Goal: Information Seeking & Learning: Learn about a topic

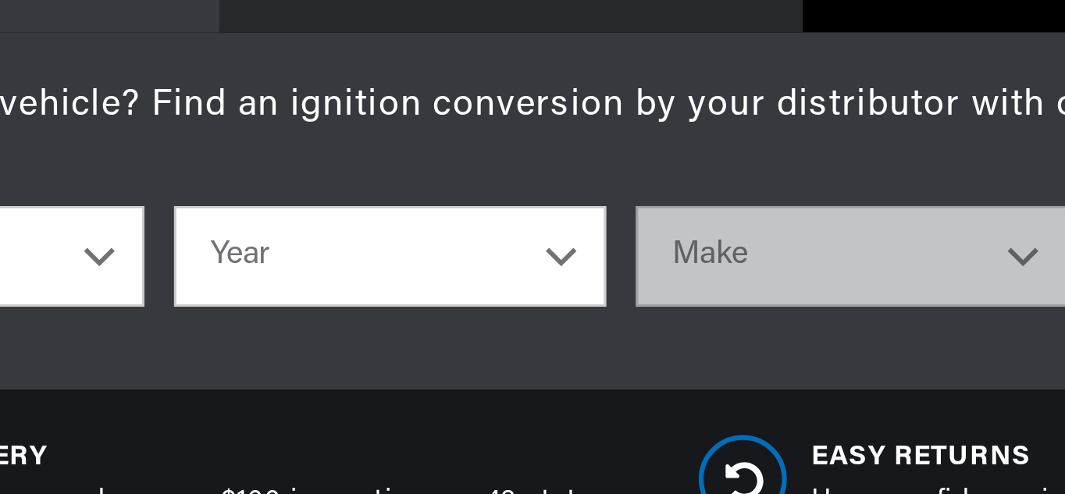
click at [330, 226] on select "Year 2024 2023 2022 2021 2020 2019 2018 2017 2016 2015 2014 2013 2012 2011 2010…" at bounding box center [271, 226] width 148 height 34
select select "1972"
click at [197, 209] on select "Year 2024 2023 2022 2021 2020 2019 2018 2017 2016 2015 2014 2013 2012 2011 2010…" at bounding box center [271, 226] width 148 height 34
select select "1972"
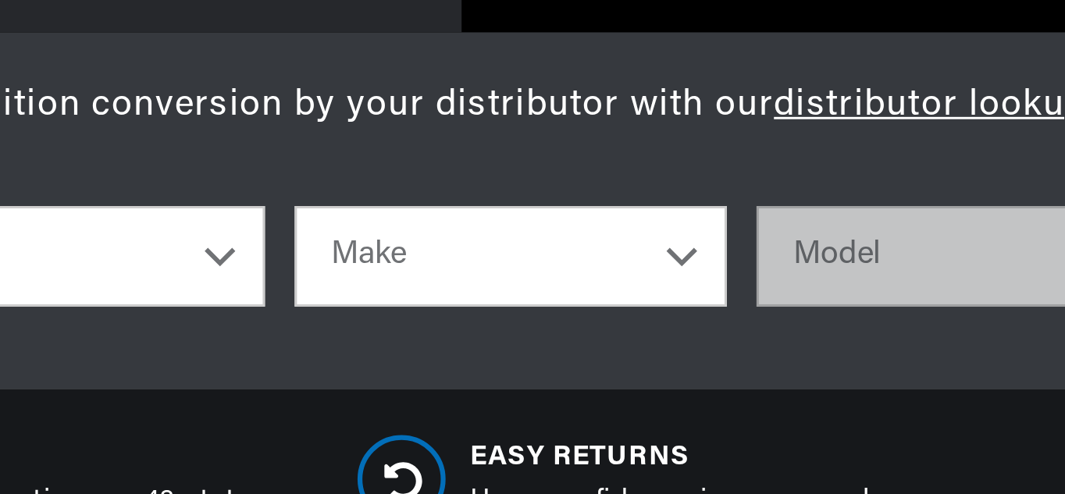
scroll to position [0, 51]
click at [492, 229] on select "Make Alfa Romeo American Motors Aston Martin Audi Austin BMW Buick Cadillac Che…" at bounding box center [429, 226] width 148 height 34
click at [372, 211] on select "Make Alfa Romeo American Motors Aston Martin Audi Austin BMW Buick Cadillac Che…" at bounding box center [429, 226] width 148 height 34
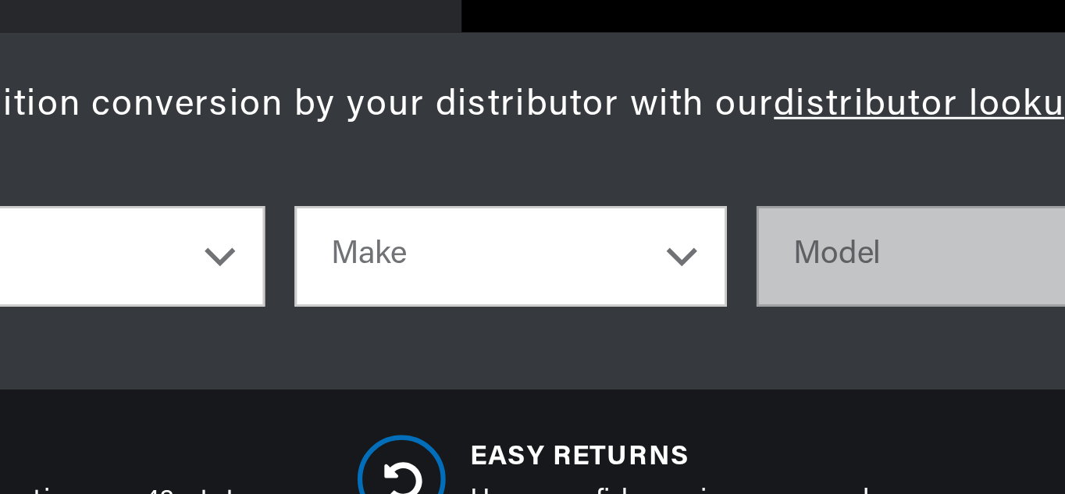
click at [490, 230] on select "Make Alfa Romeo American Motors Aston Martin Audi Austin BMW Buick Cadillac Che…" at bounding box center [429, 226] width 148 height 34
select select "Chevrolet"
click at [355, 209] on select "Make Alfa Romeo American Motors Aston Martin Audi Austin BMW Buick Cadillac Che…" at bounding box center [429, 226] width 148 height 34
select select "Chevrolet"
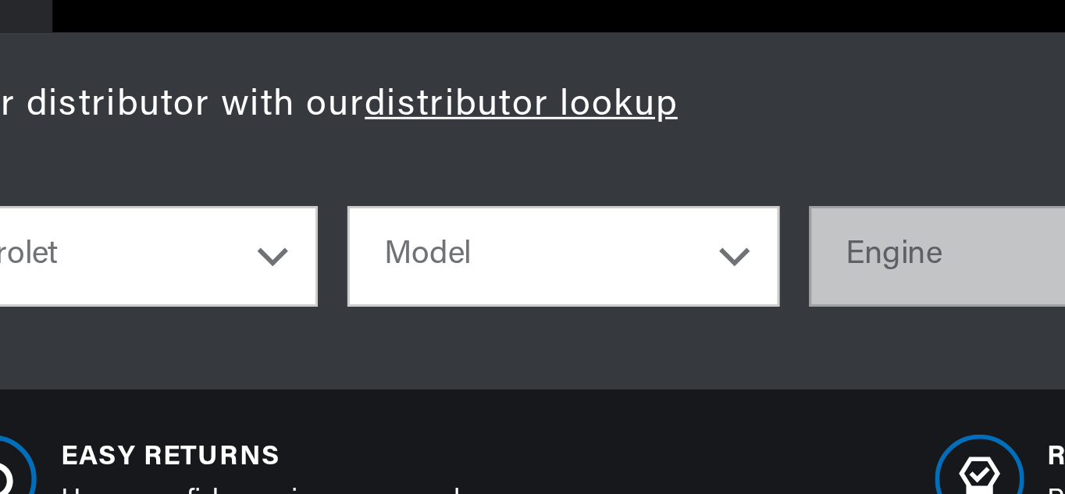
scroll to position [0, 473]
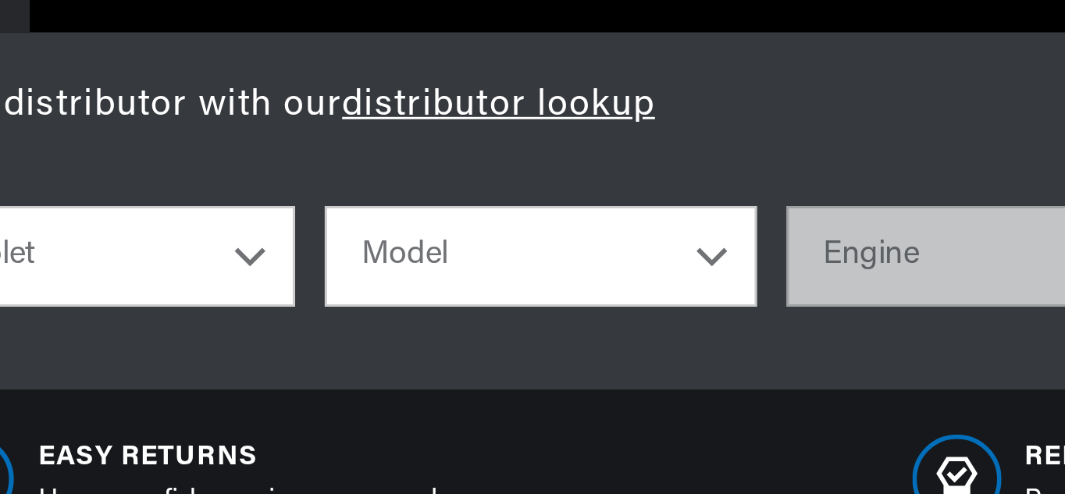
click at [644, 228] on select "Model Bel Air Biscayne Blazer Brookwood C10 Pickup C10 Suburban C20 Pickup C20 …" at bounding box center [586, 226] width 148 height 34
select select "Chevelle"
click at [512, 209] on select "Model Bel Air Biscayne Blazer Brookwood C10 Pickup C10 Suburban C20 Pickup C20 …" at bounding box center [586, 226] width 148 height 34
select select "Chevelle"
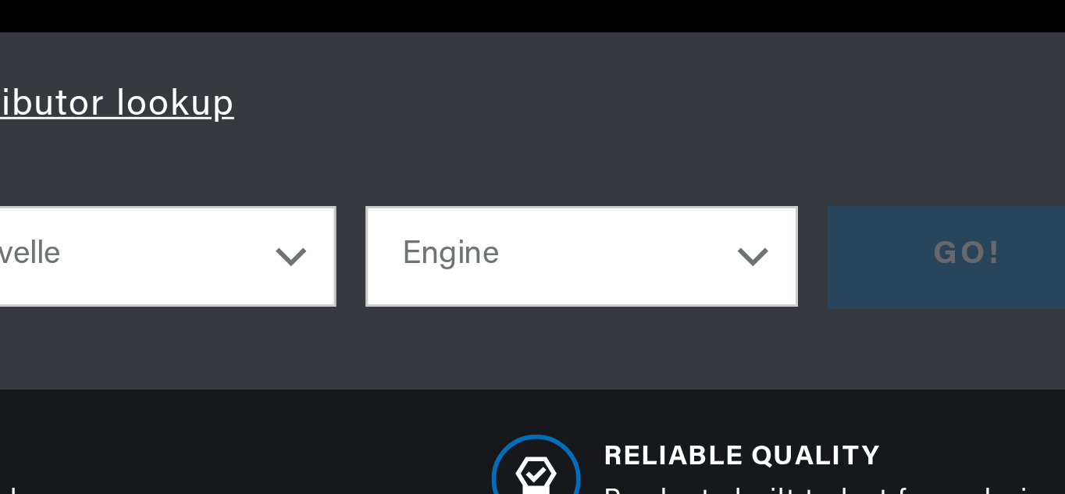
click at [800, 231] on select "Engine 3.2L 3.8L 4.6L 5.3L 5.4L 6.5L 250cid / 4.1L 305cid / 5.0L 307cid / 5.0L …" at bounding box center [744, 226] width 148 height 34
select select "454cid-7.4L"
click at [670, 209] on select "Engine 3.2L 3.8L 4.6L 5.3L 5.4L 6.5L 250cid / 4.1L 305cid / 5.0L 307cid / 5.0L …" at bounding box center [744, 226] width 148 height 34
select select "454cid-7.4L"
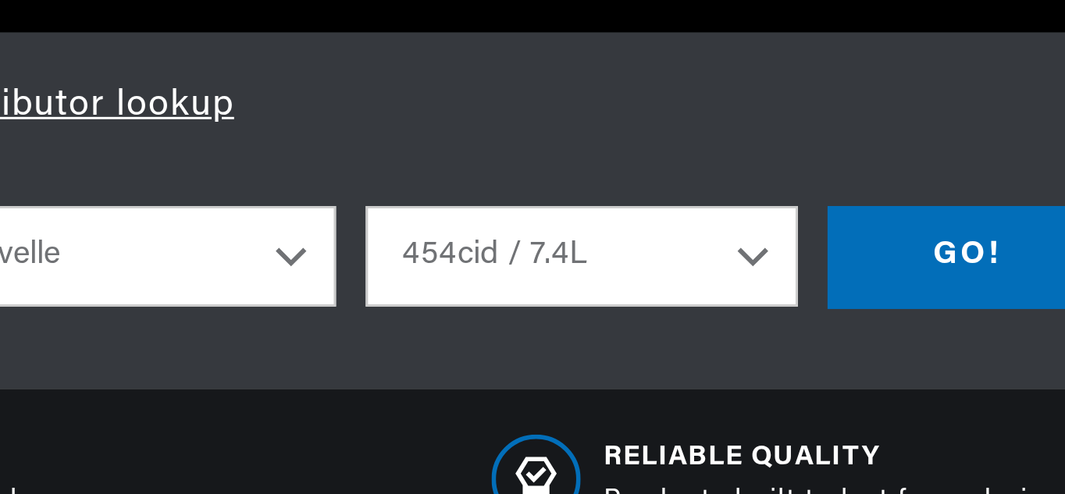
scroll to position [0, 0]
click at [870, 228] on div "GO!" at bounding box center [875, 226] width 95 height 35
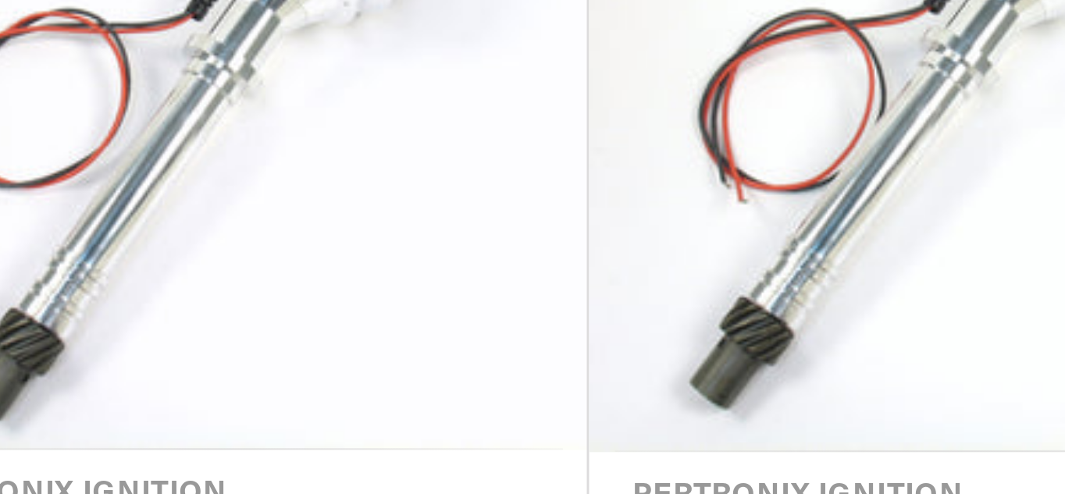
scroll to position [0, 473]
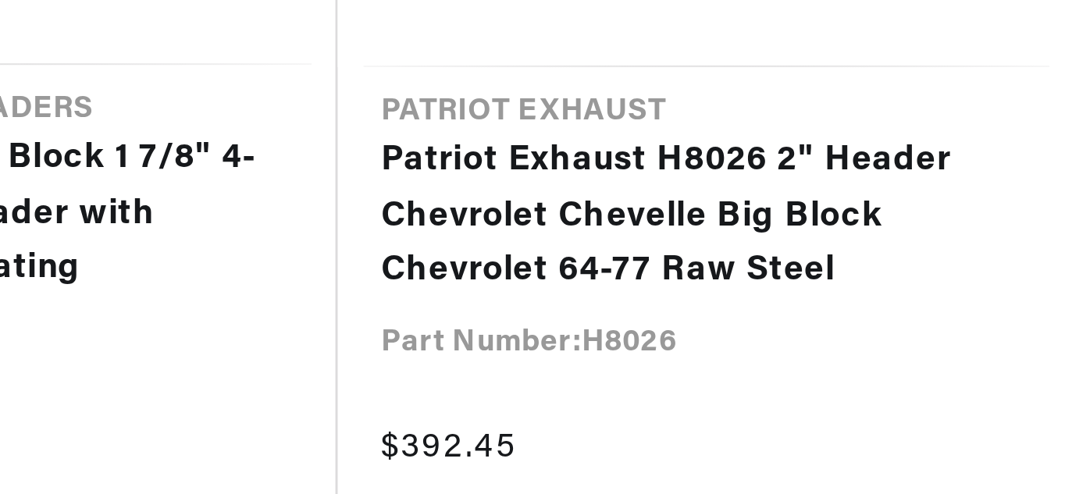
scroll to position [3725, 0]
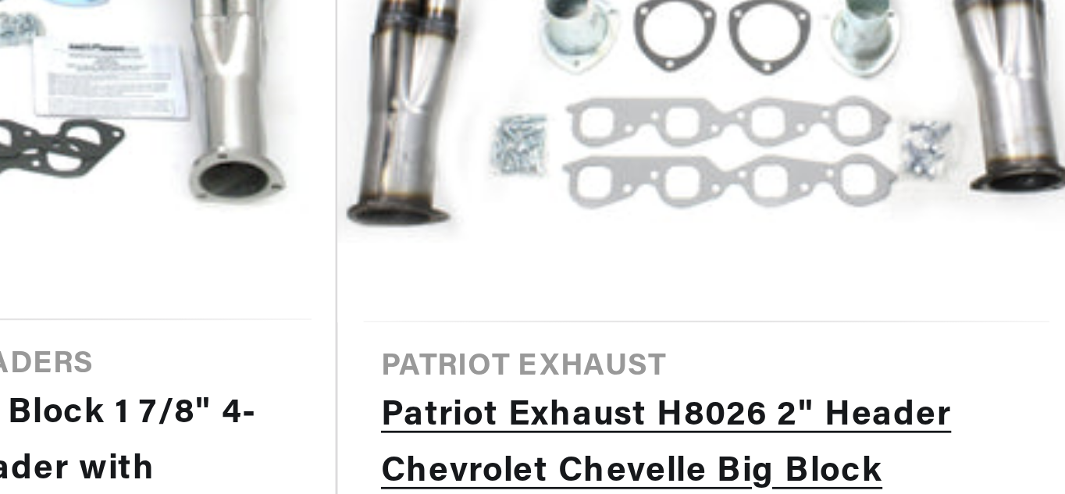
click at [740, 372] on link "Patriot Exhaust H8026 2" Header Chevrolet Chevelle Big Block Chevrolet 64-77 Ra…" at bounding box center [664, 393] width 235 height 60
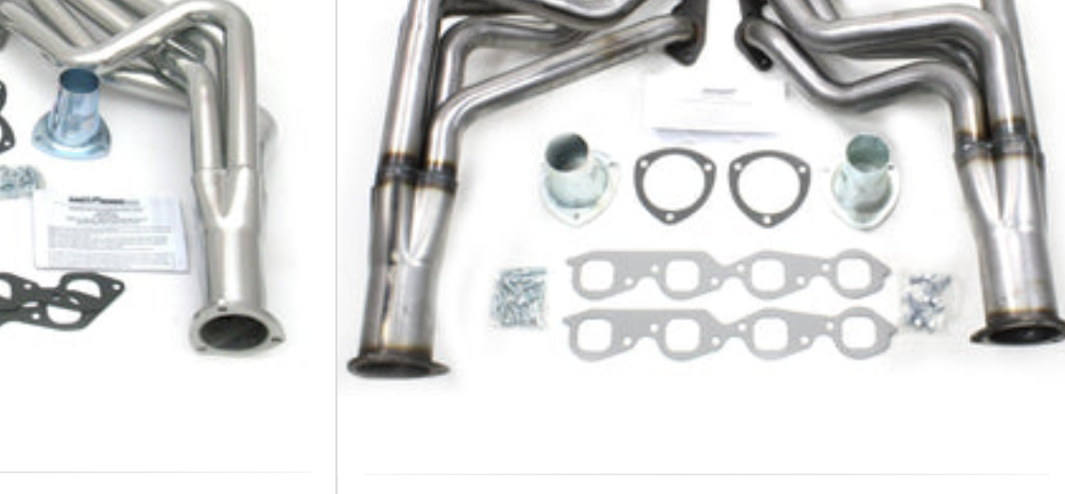
scroll to position [0, 0]
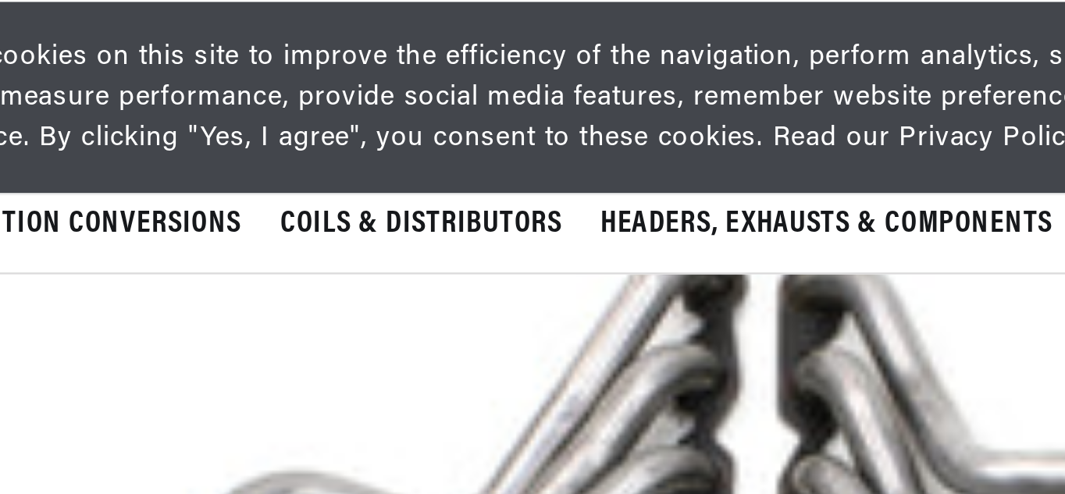
scroll to position [169, 0]
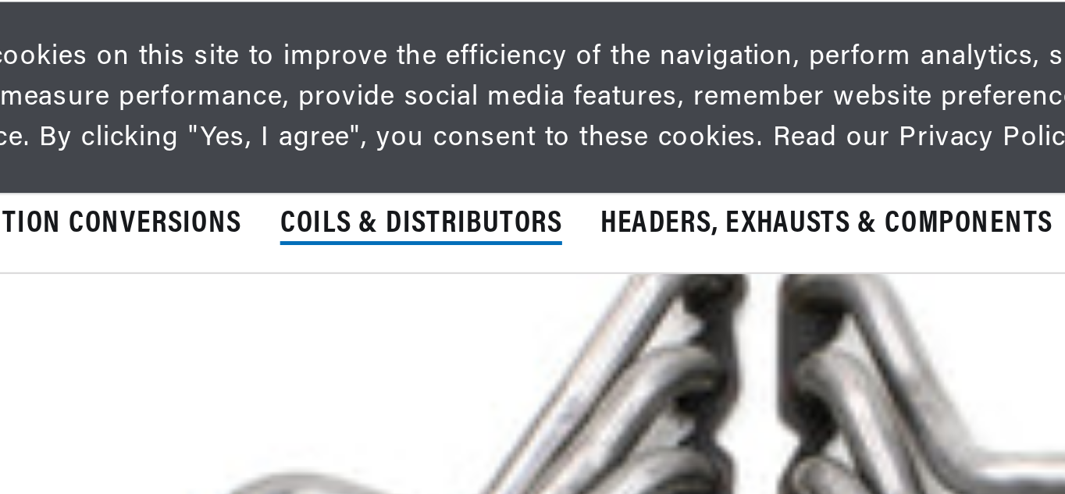
click at [255, 89] on span "Coils & Distributors" at bounding box center [230, 91] width 114 height 16
click at [258, 94] on span "Coils & Distributors" at bounding box center [230, 91] width 114 height 16
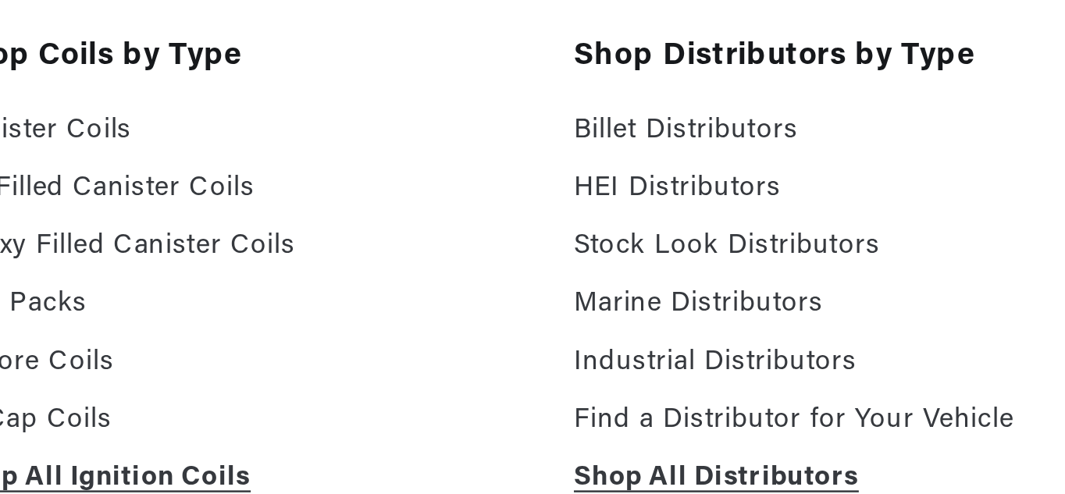
scroll to position [0, 0]
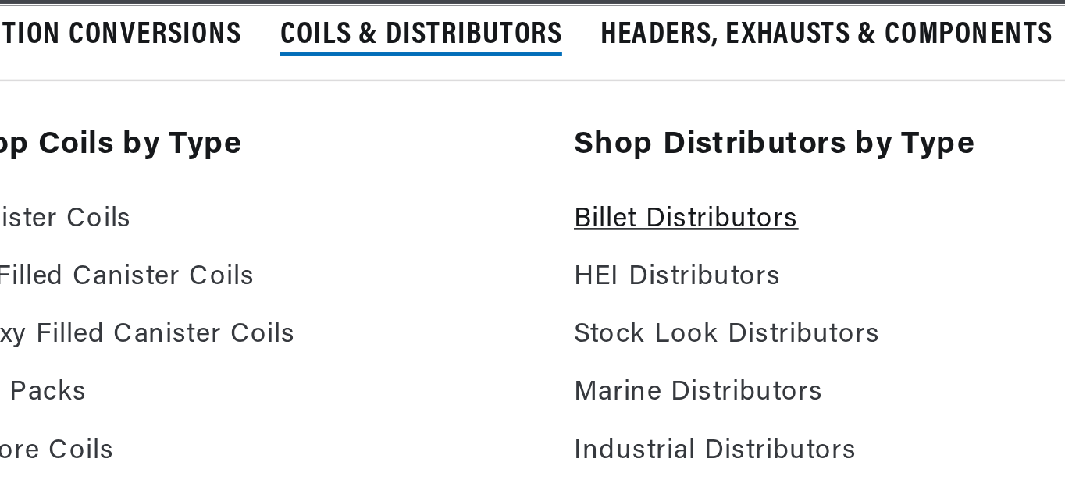
click at [373, 165] on link "Billet Distributors" at bounding box center [406, 165] width 230 height 19
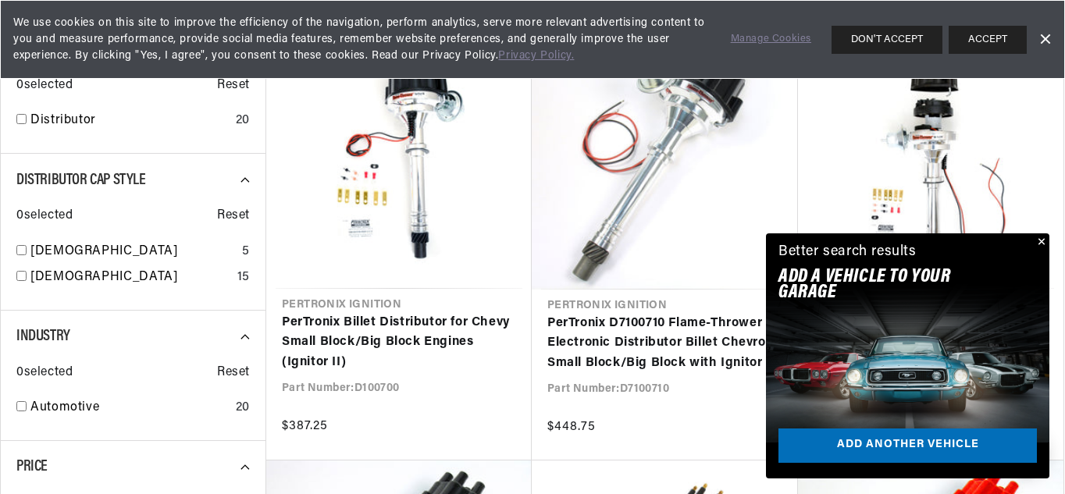
click at [1043, 251] on button "Close" at bounding box center [1040, 243] width 19 height 19
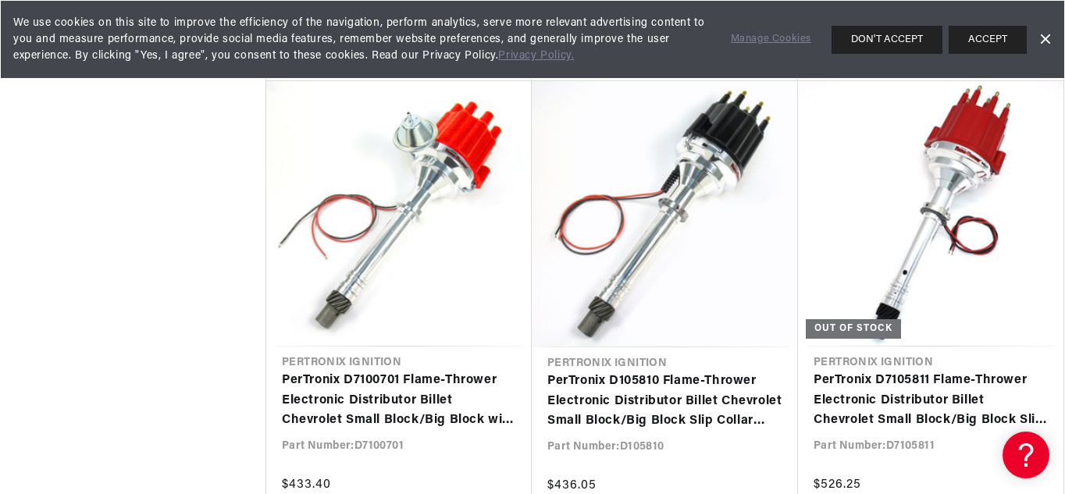
scroll to position [1906, 0]
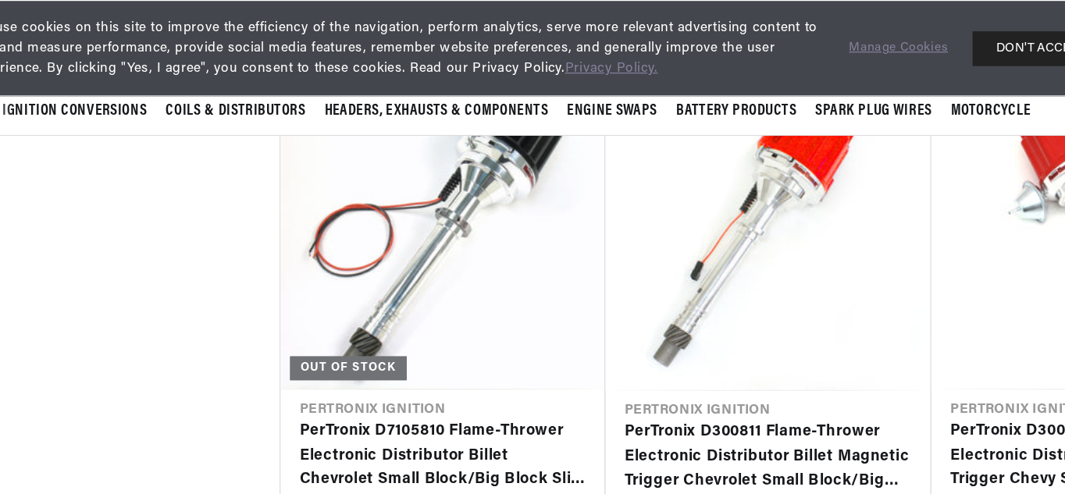
scroll to position [2239, 0]
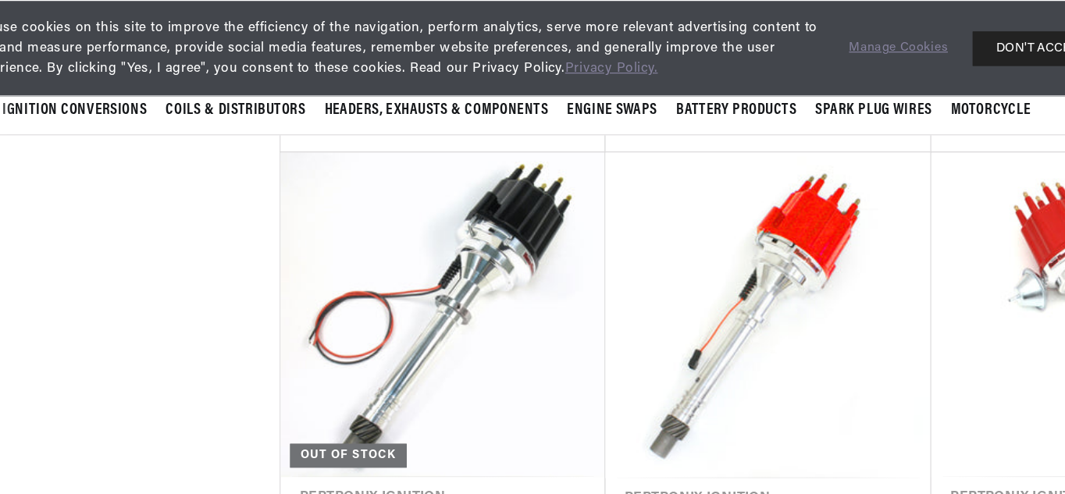
click at [675, 415] on link "PerTronix D300811 Flame-Thrower Electronic Distributor Billet Magnetic Trigger …" at bounding box center [664, 445] width 235 height 60
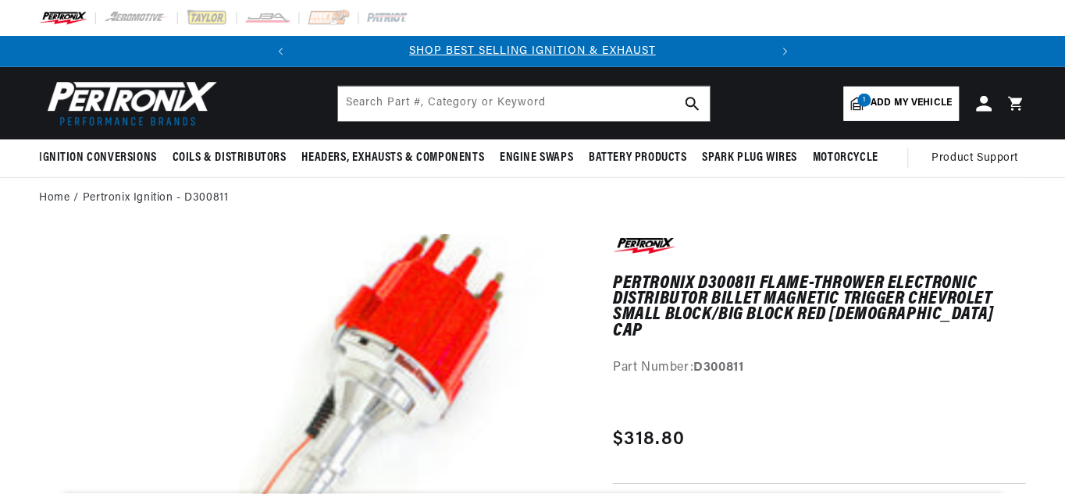
scroll to position [480, 0]
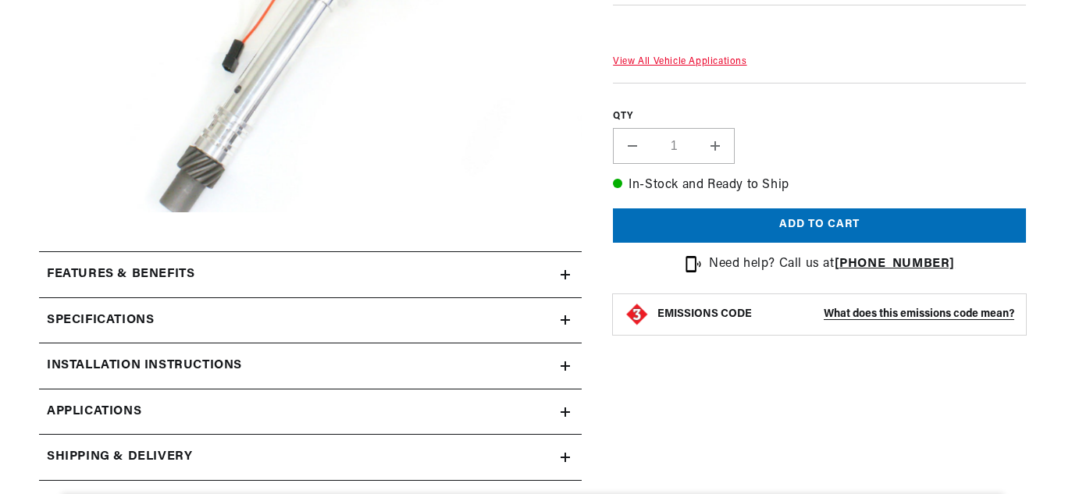
click at [569, 278] on icon at bounding box center [565, 274] width 9 height 9
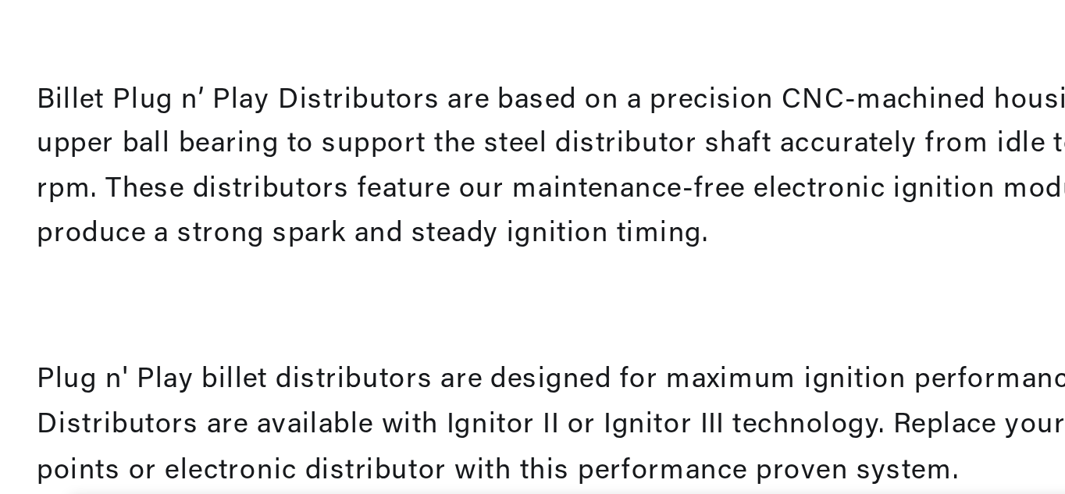
scroll to position [713, 0]
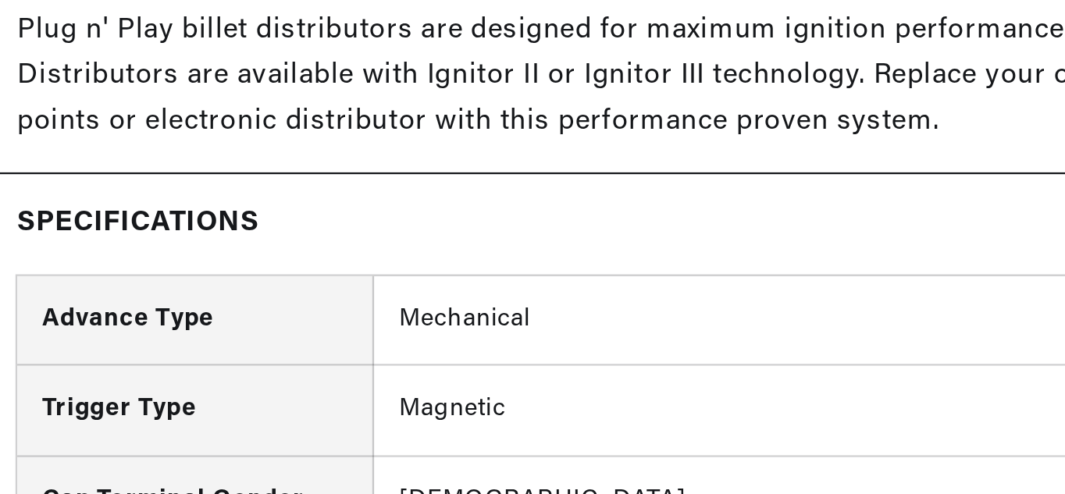
scroll to position [871, 0]
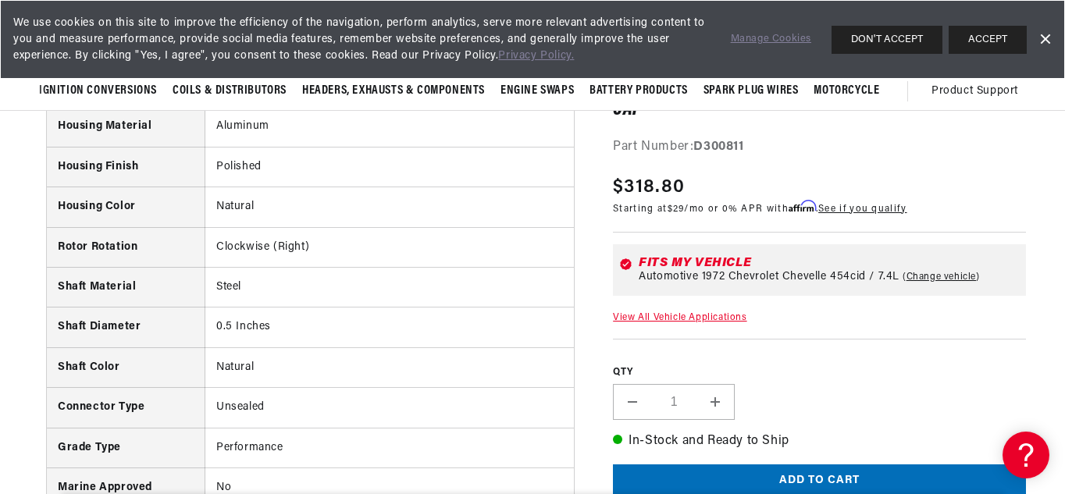
scroll to position [0, 0]
click at [438, 86] on span "Headers, Exhausts & Components" at bounding box center [393, 91] width 183 height 16
click at [416, 91] on span "Headers, Exhausts & Components" at bounding box center [393, 91] width 183 height 16
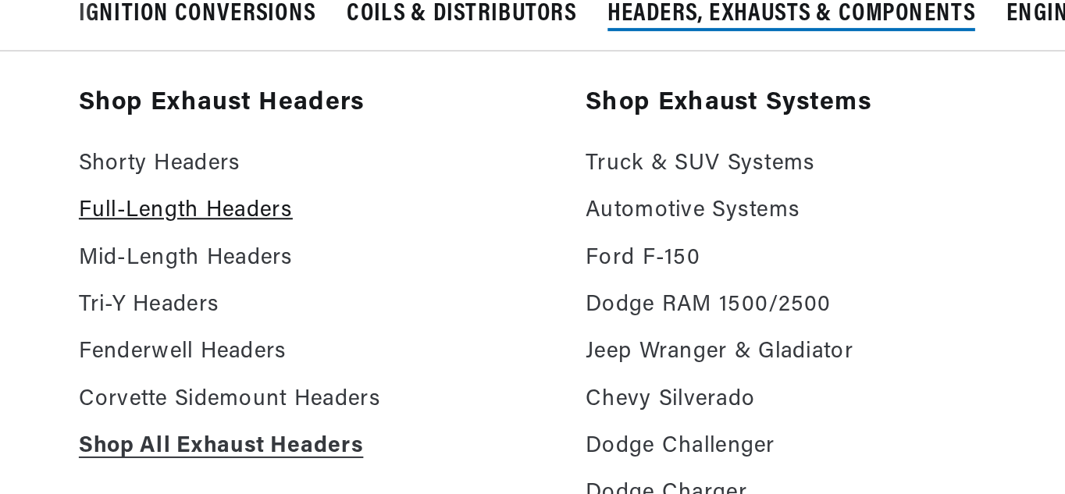
click at [130, 191] on link "Full-Length Headers" at bounding box center [154, 189] width 230 height 19
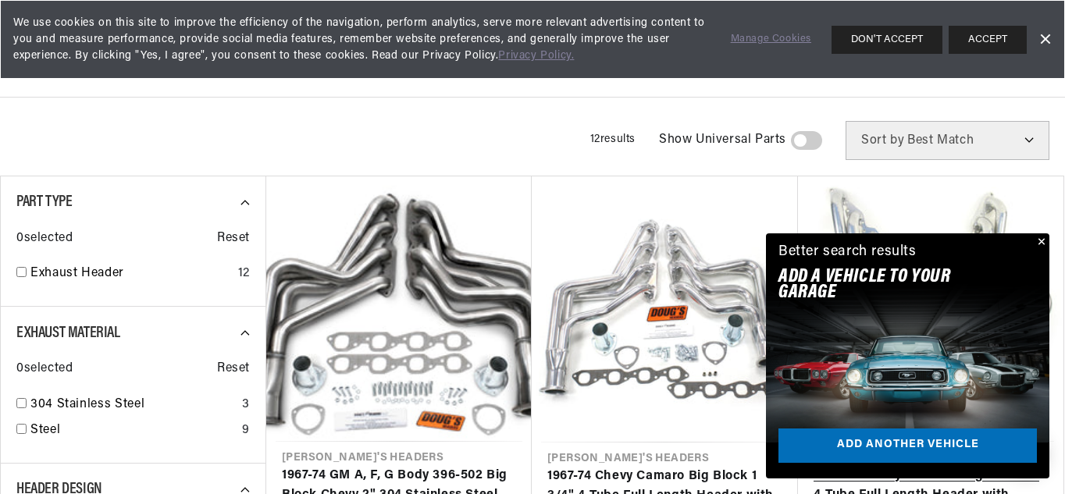
click at [1048, 466] on link "1964-77 Chevy Chevelle Big Block 2" 4-Tube Full Length Header with Metallic Cer…" at bounding box center [931, 496] width 234 height 60
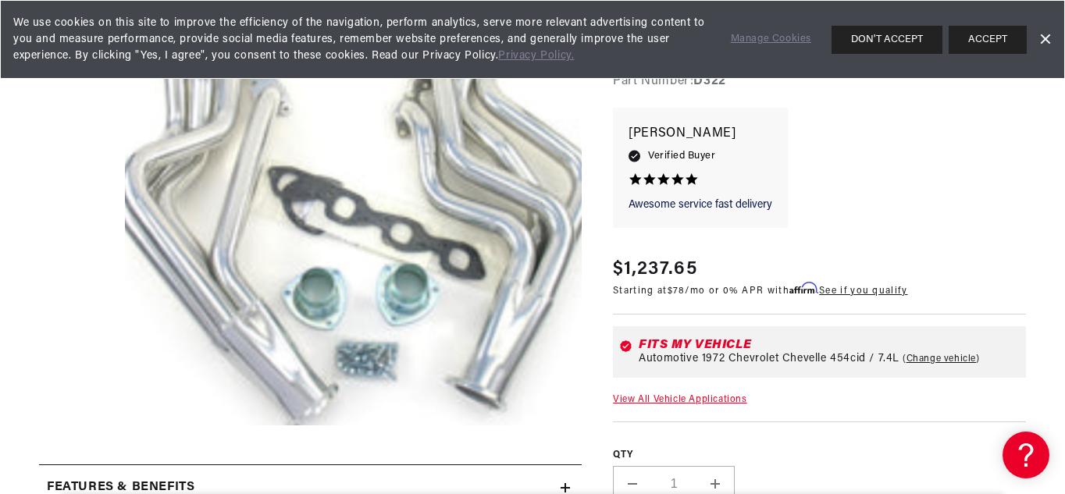
click at [833, 358] on span "Automotive 1972 Chevrolet Chevelle 454cid / 7.4L" at bounding box center [769, 359] width 261 height 12
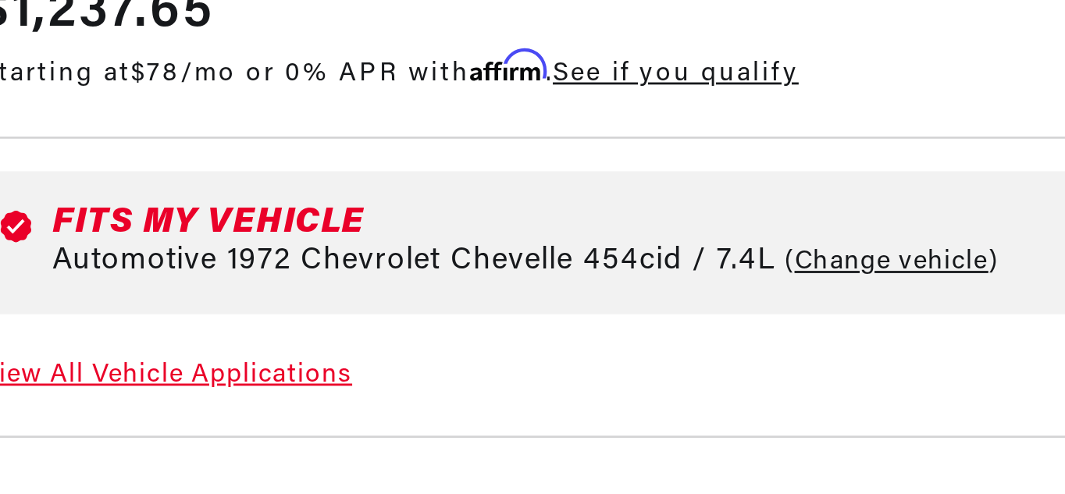
click at [951, 337] on link "Change vehicle" at bounding box center [941, 332] width 77 height 12
select select "1972"
select select "Chevrolet"
select select "Chevelle"
select select "454cid-7.4L"
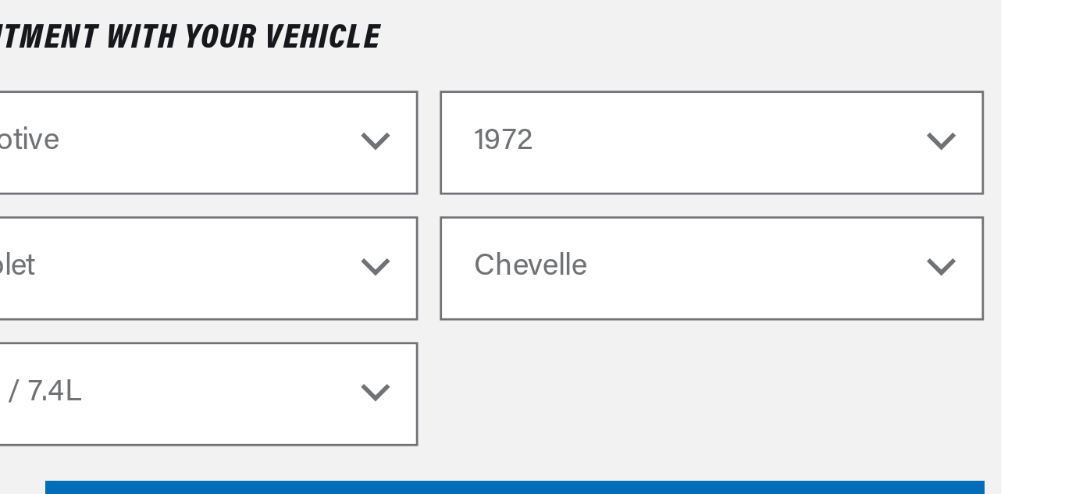
click at [1004, 187] on select "2024 2023 2022 2021 2020 2019 2018 2017 2016 2015 2014 2013 2012 2011 2010 2009…" at bounding box center [922, 182] width 196 height 37
click at [824, 164] on select "2024 2023 2022 2021 2020 2019 2018 2017 2016 2015 2014 2013 2012 2011 2010 2009…" at bounding box center [922, 182] width 196 height 37
select select "1969"
select select "Engine"
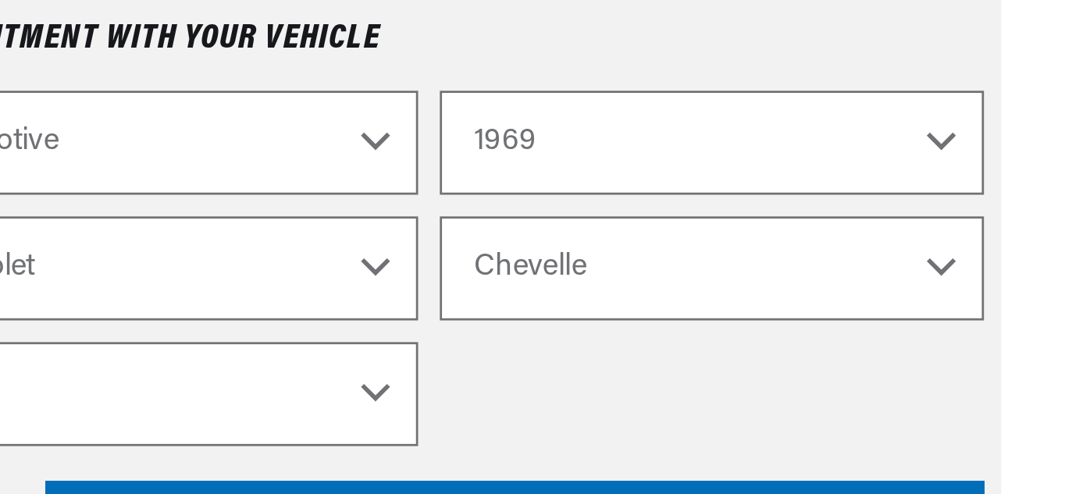
scroll to position [0, 0]
click at [1006, 233] on select "Bel Air Biscayne Blazer Brookwood C10 Pickup C10 Suburban C20 Pickup C20 Suburb…" at bounding box center [922, 227] width 196 height 37
click at [824, 209] on select "Bel Air Biscayne Blazer Brookwood C10 Pickup C10 Suburban C20 Pickup C20 Suburb…" at bounding box center [922, 227] width 196 height 37
select select "Camaro"
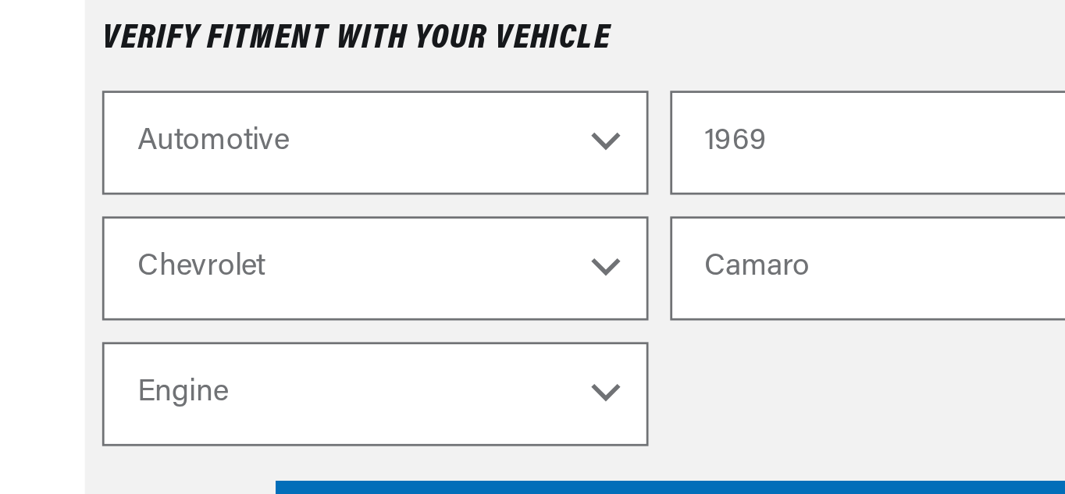
click at [807, 275] on select "Engine 6.6L 230cid / 3.8L 250cid / 4.1L 302cid / 4.9L 305cid / 5.0L 307cid / 5.…" at bounding box center [717, 273] width 196 height 37
select select "305cid-5.0L"
click at [619, 255] on select "Engine 6.6L 230cid / 3.8L 250cid / 4.1L 302cid / 4.9L 305cid / 5.0L 307cid / 5.…" at bounding box center [717, 273] width 196 height 37
select select "305cid-5.0L"
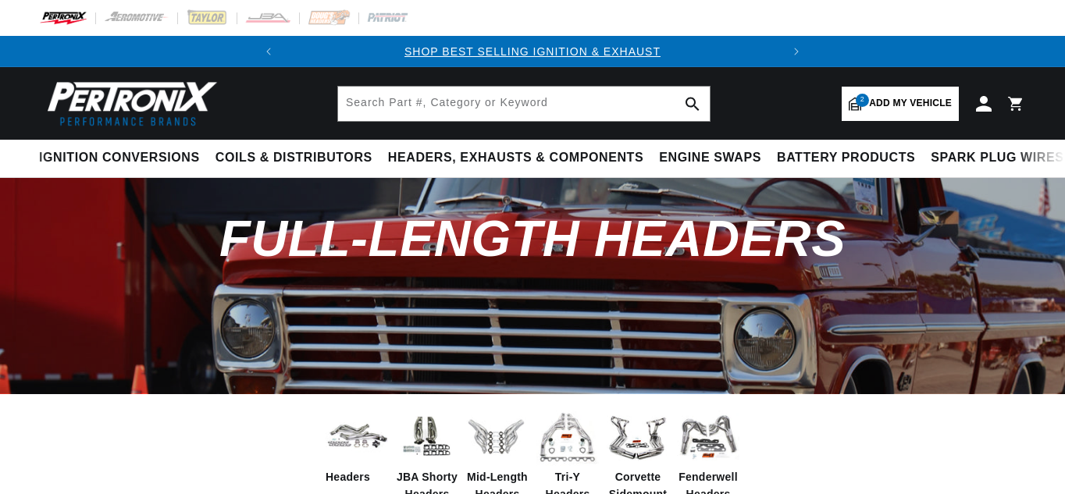
scroll to position [437, 0]
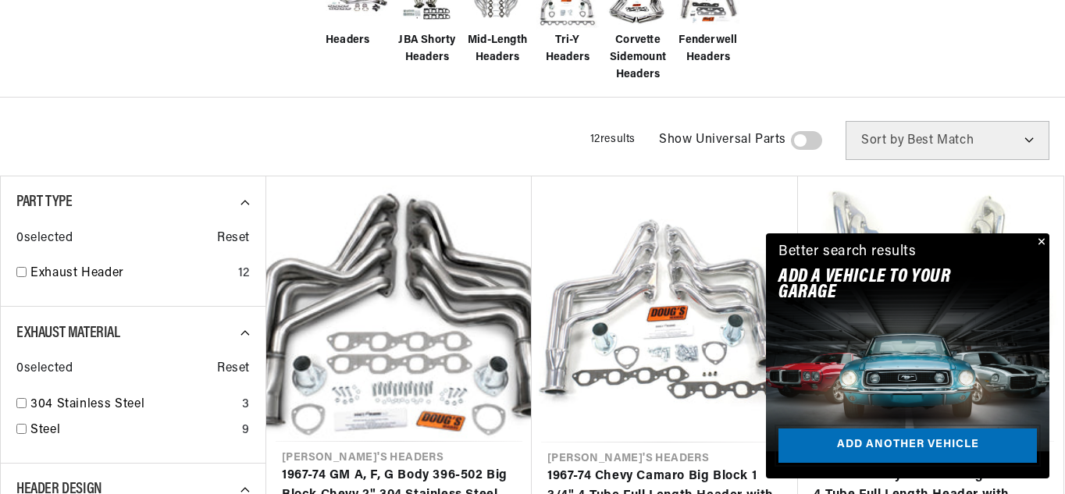
click at [922, 440] on link "Add another vehicle" at bounding box center [908, 446] width 258 height 35
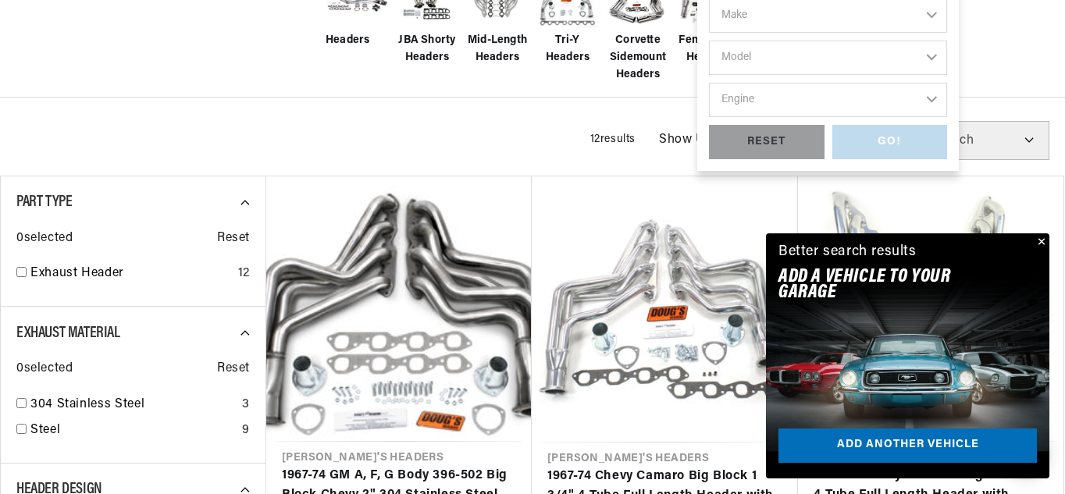
scroll to position [0, 0]
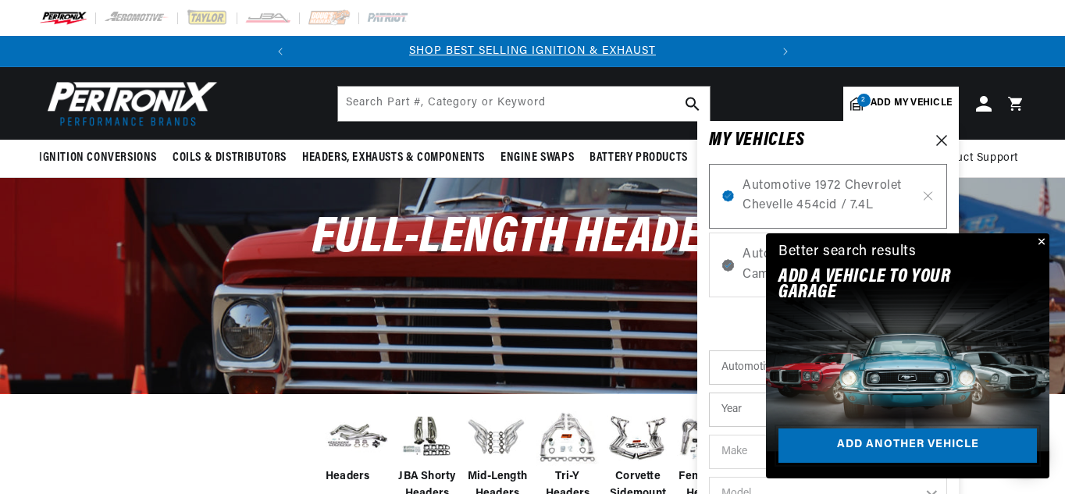
click at [934, 442] on link "Add another vehicle" at bounding box center [908, 446] width 258 height 35
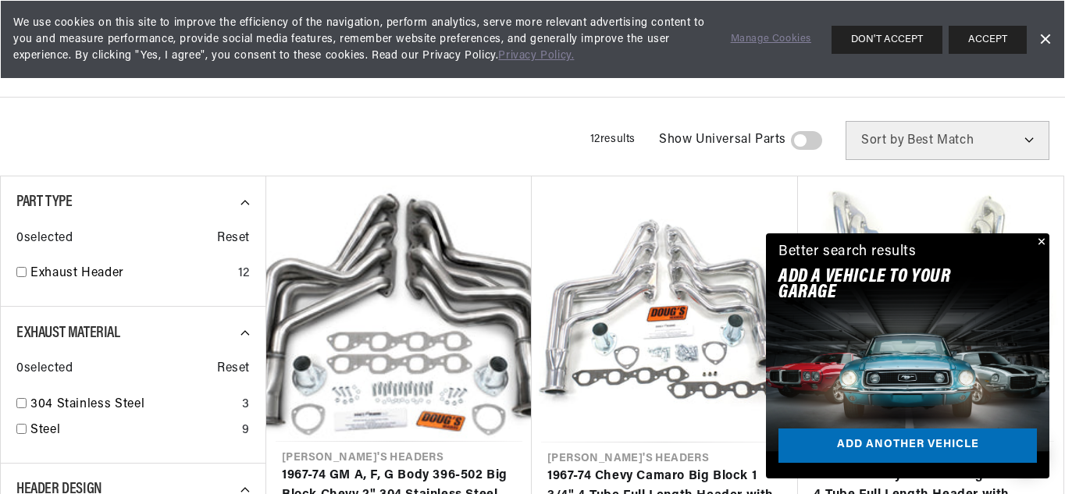
scroll to position [0, 473]
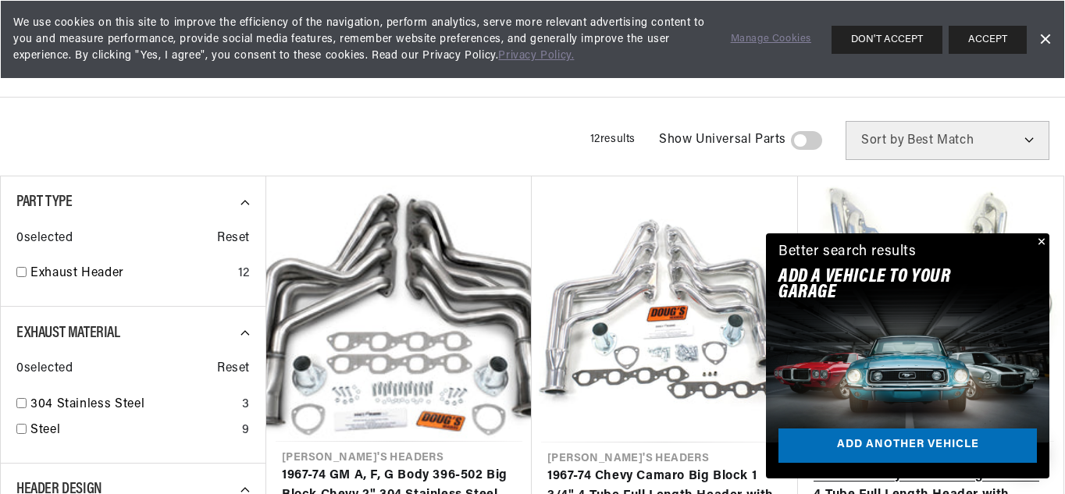
click at [1048, 466] on link "1964-77 Chevy Chevelle Big Block 2" 4-Tube Full Length Header with Metallic Cer…" at bounding box center [931, 496] width 234 height 60
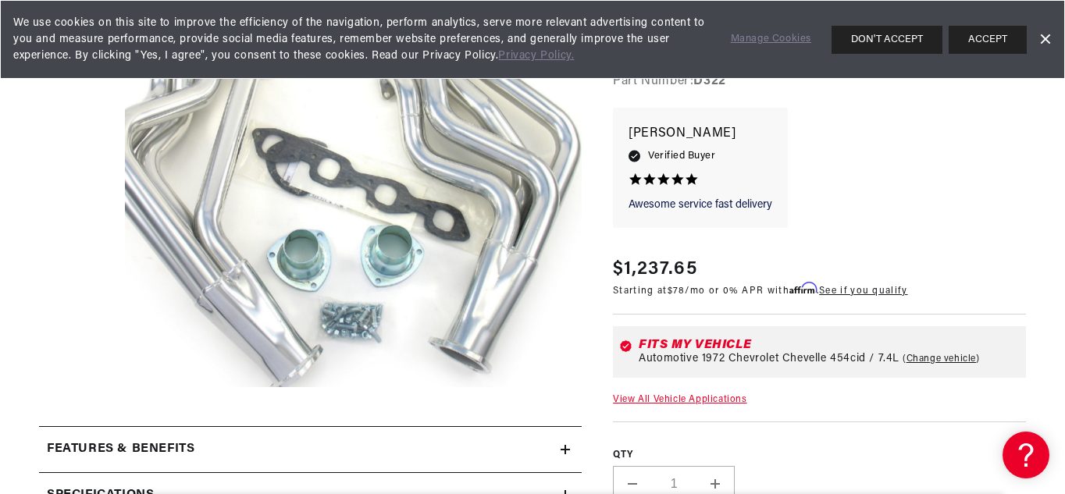
scroll to position [0, 473]
click at [729, 353] on span "Automotive 1972 Chevrolet Chevelle 454cid / 7.4L" at bounding box center [769, 359] width 261 height 12
click at [709, 338] on div "Fits my vehicle Automotive 1972 Chevrolet Chevelle 454cid / 7.4L Change vehicle" at bounding box center [819, 352] width 413 height 52
click at [797, 354] on span "Automotive 1972 Chevrolet Chevelle 454cid / 7.4L" at bounding box center [769, 359] width 261 height 12
click at [1050, 43] on link "Dismiss Banner" at bounding box center [1044, 39] width 23 height 23
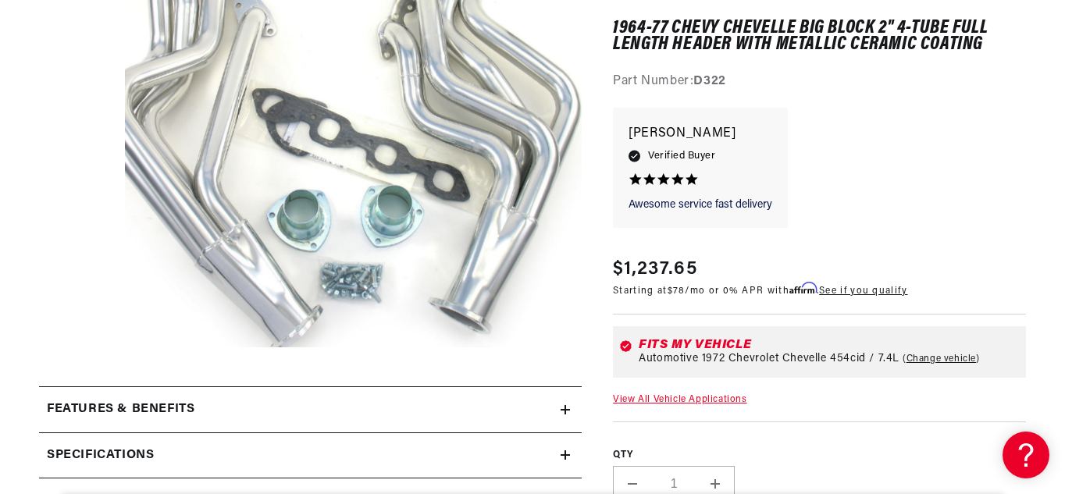
scroll to position [357, 0]
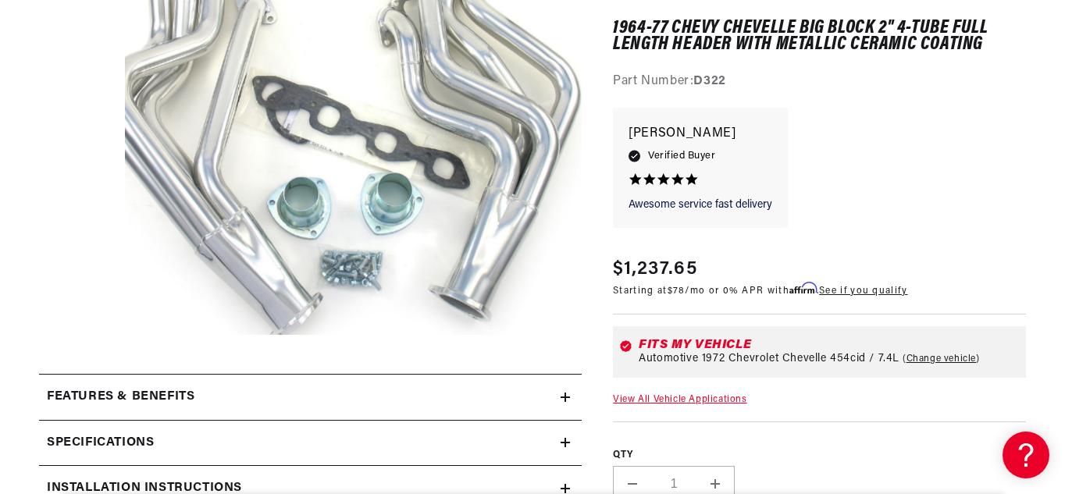
click at [727, 348] on div "Fits my vehicle" at bounding box center [829, 345] width 381 height 12
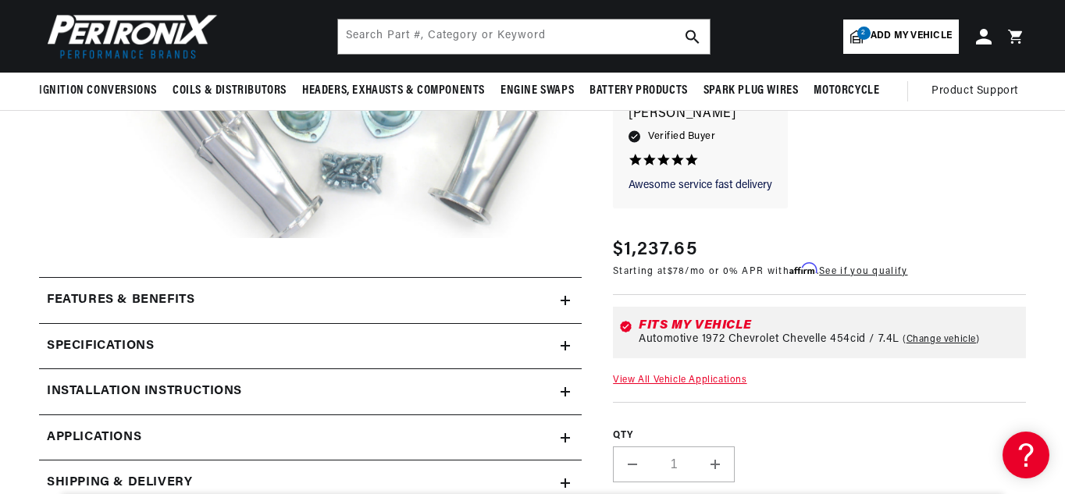
scroll to position [431, 0]
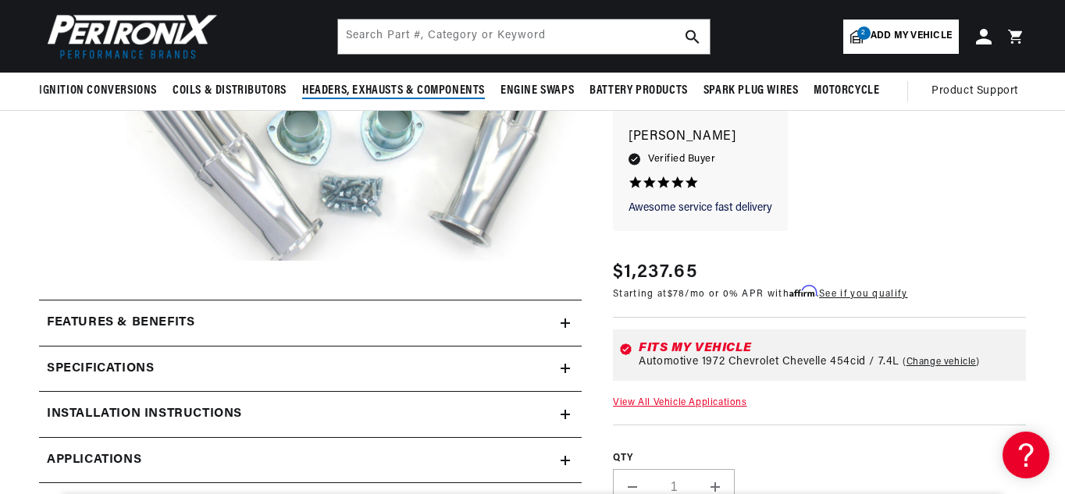
click at [404, 91] on span "Headers, Exhausts & Components" at bounding box center [393, 91] width 183 height 16
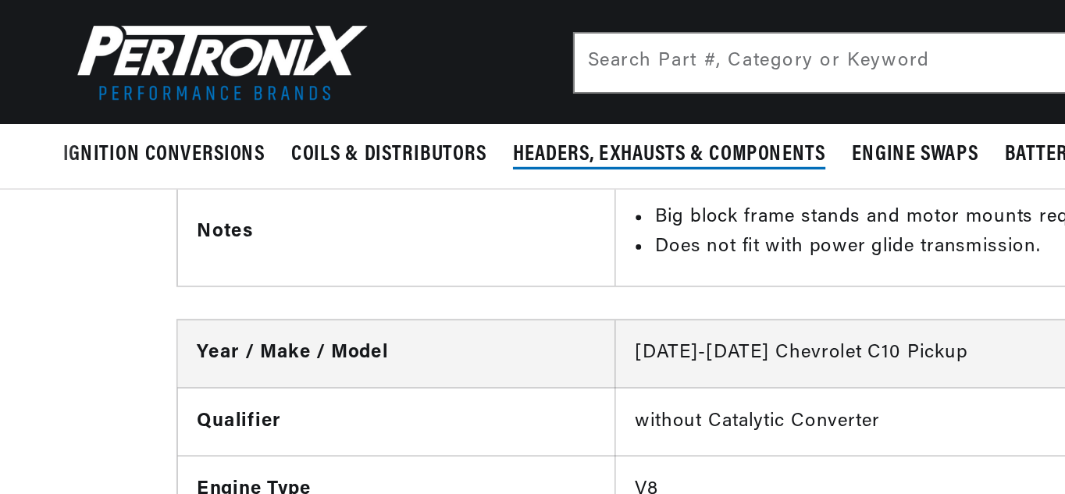
scroll to position [0, 473]
click at [422, 94] on span "Headers, Exhausts & Components" at bounding box center [393, 91] width 183 height 16
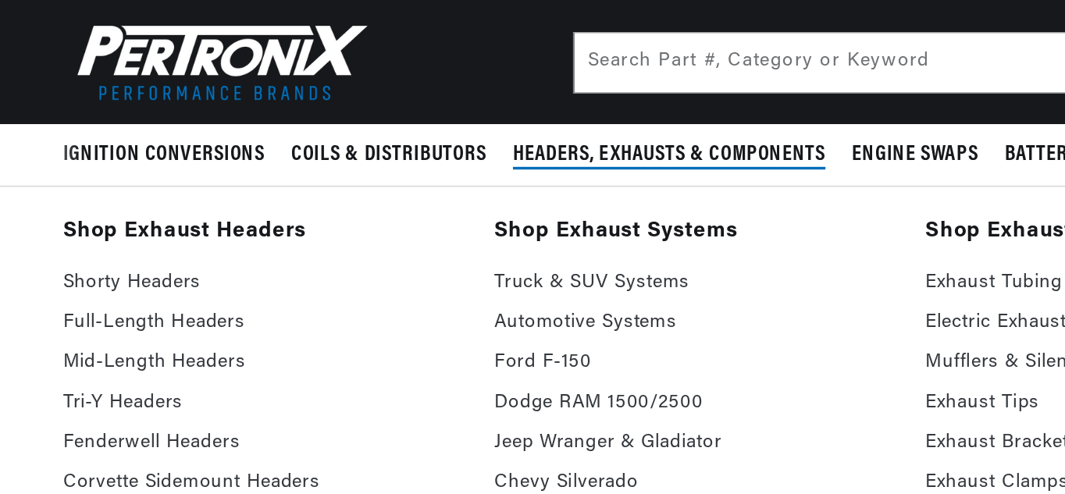
scroll to position [0, 0]
click at [130, 192] on link "Full-Length Headers" at bounding box center [154, 189] width 230 height 19
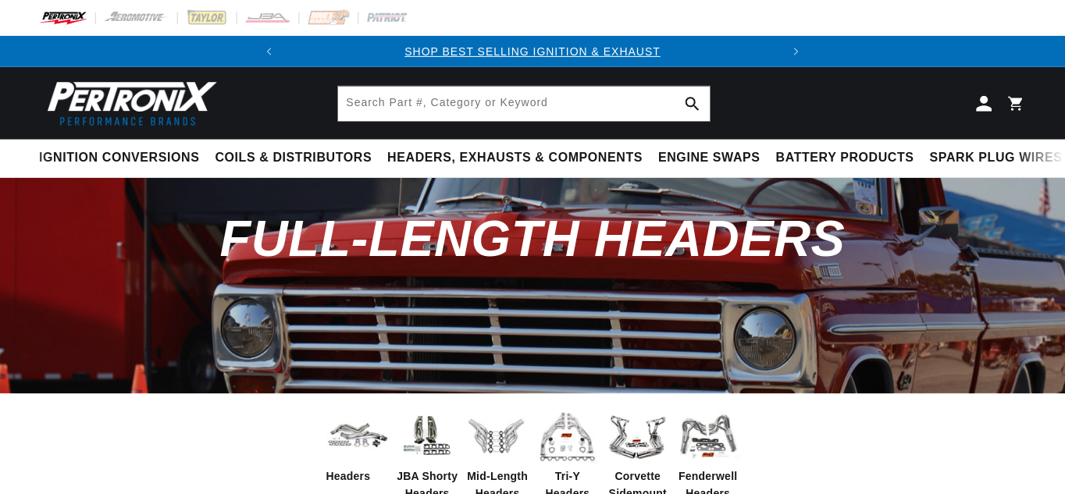
scroll to position [18, 0]
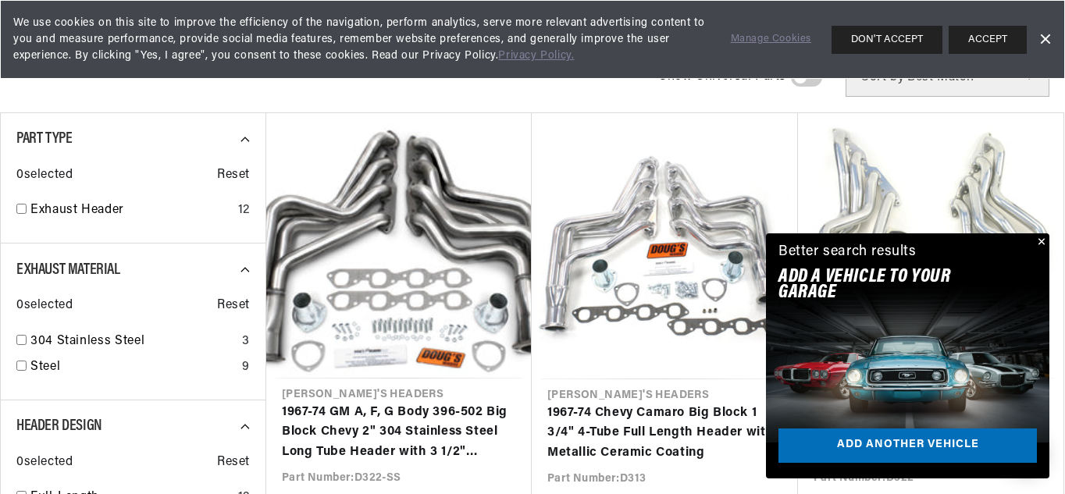
scroll to position [0, 473]
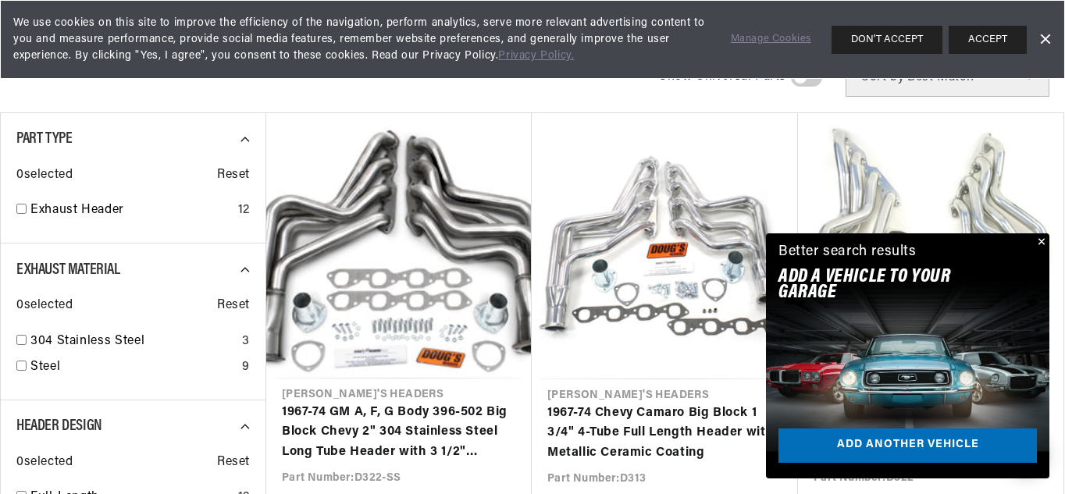
click at [889, 276] on h2 "Add A VEHICLE to your garage" at bounding box center [888, 285] width 219 height 32
click at [914, 446] on link "Add another vehicle" at bounding box center [908, 446] width 258 height 35
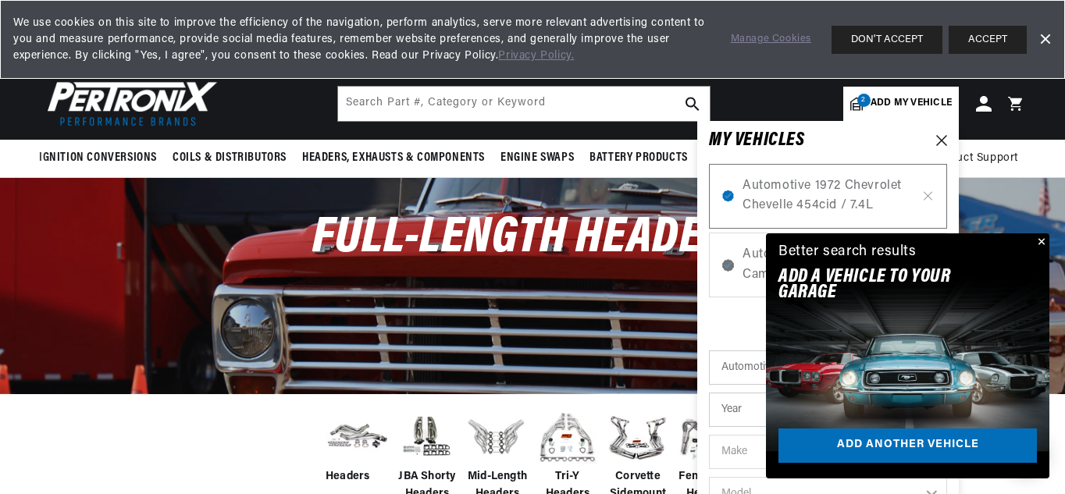
scroll to position [0, 473]
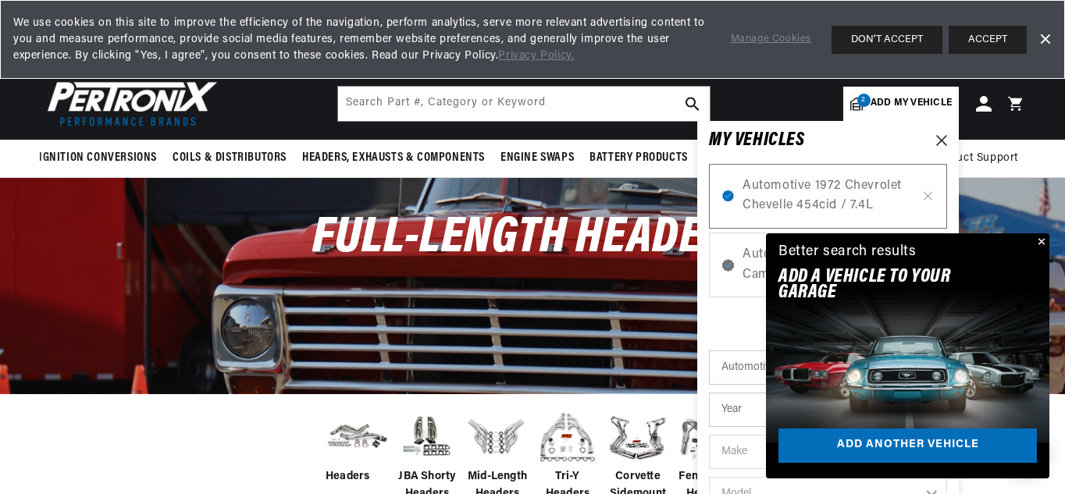
click at [1050, 244] on div "Full-Length Headers" at bounding box center [532, 246] width 1065 height 137
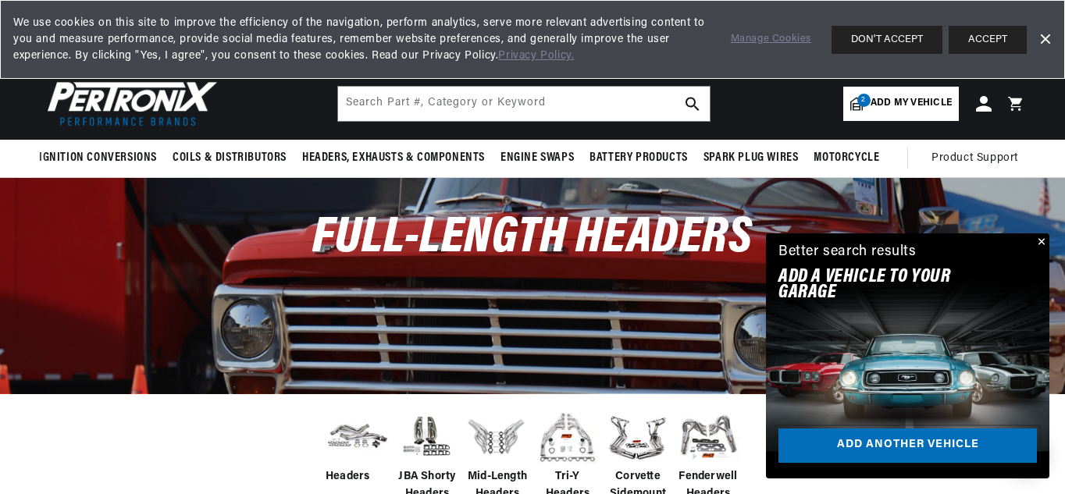
click at [938, 430] on link "Add another vehicle" at bounding box center [908, 446] width 258 height 35
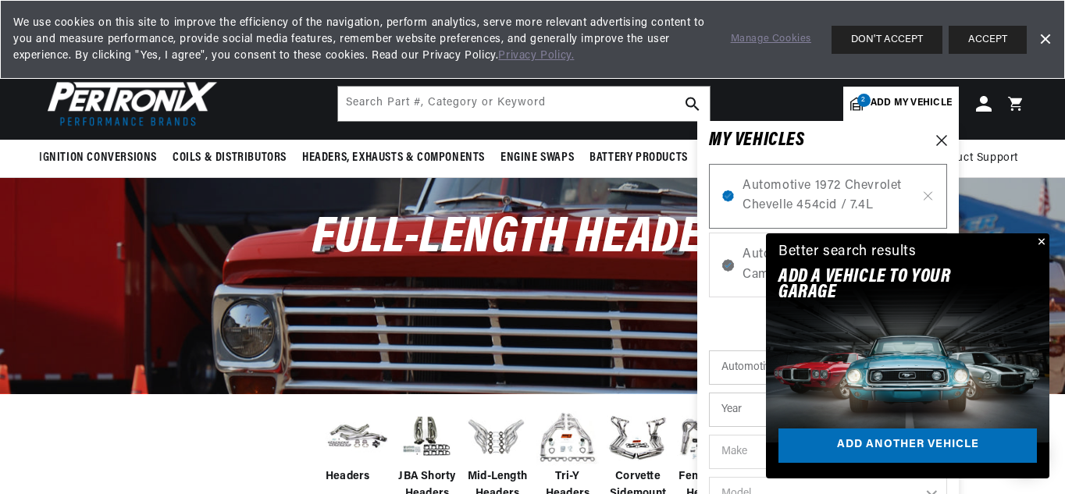
click at [1041, 249] on button "Close" at bounding box center [1040, 243] width 19 height 19
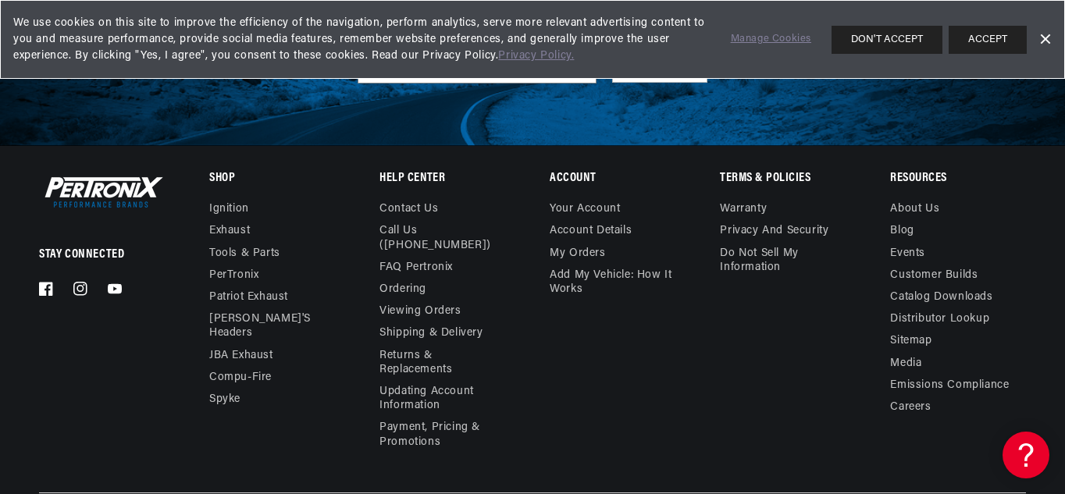
scroll to position [3831, 0]
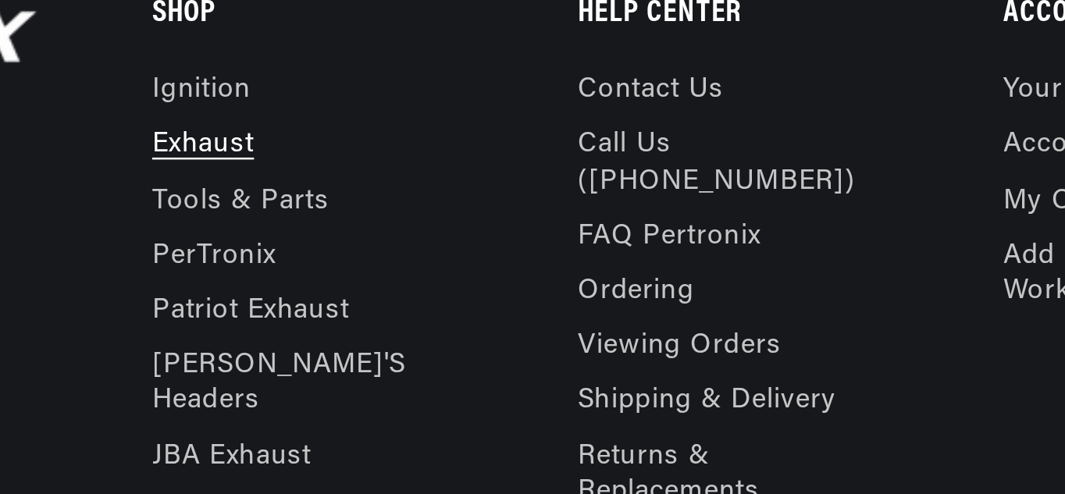
click at [238, 185] on link "Exhaust" at bounding box center [229, 196] width 41 height 22
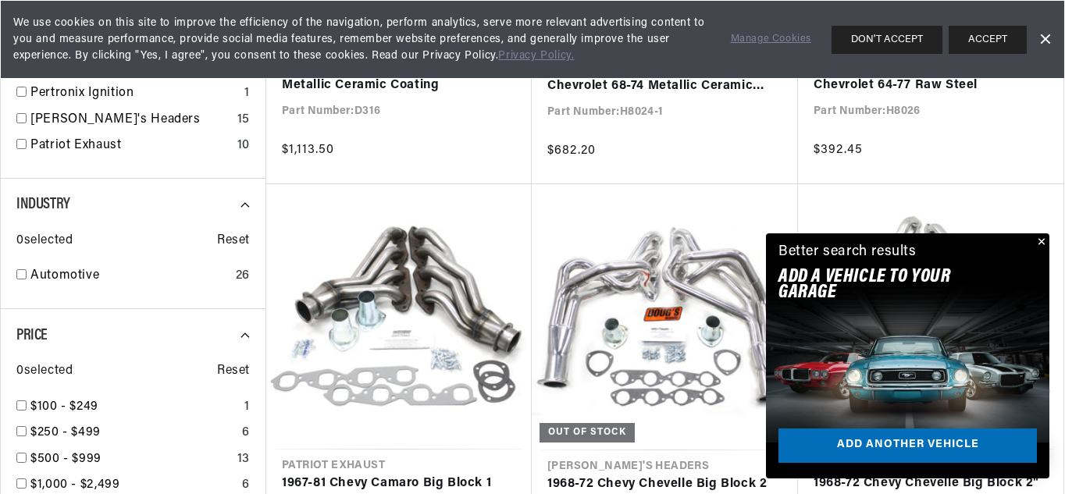
scroll to position [1628, 0]
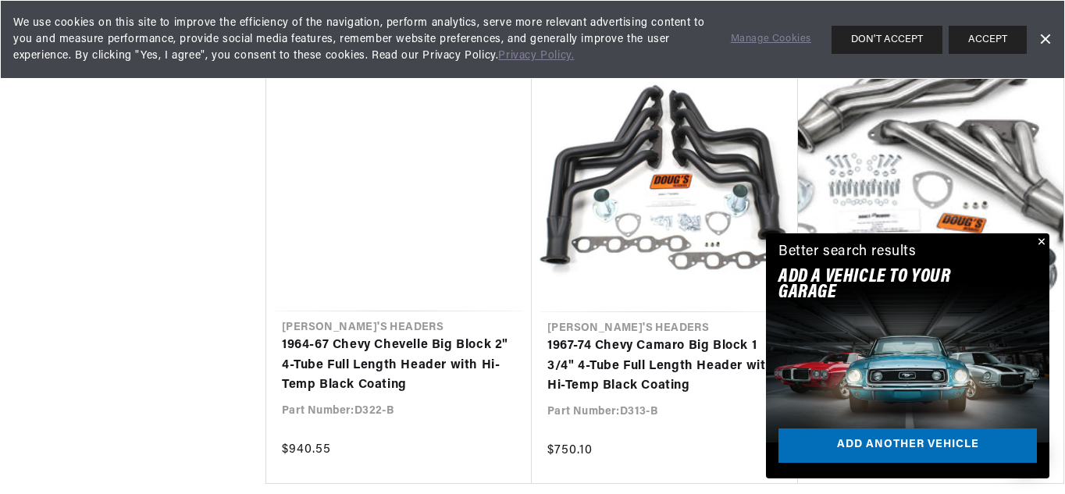
scroll to position [3501, 0]
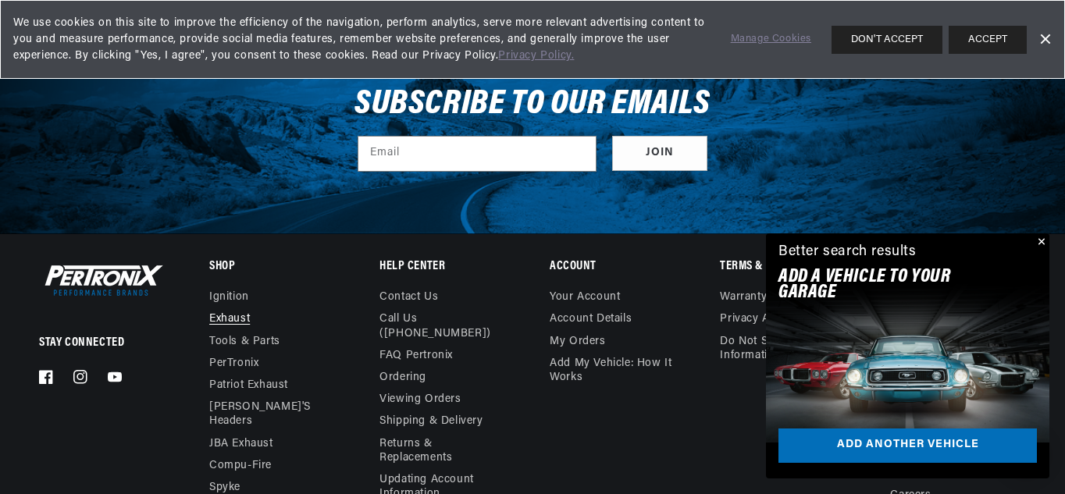
scroll to position [0, 473]
click at [276, 397] on link "[PERSON_NAME]'s Headers" at bounding box center [270, 415] width 123 height 36
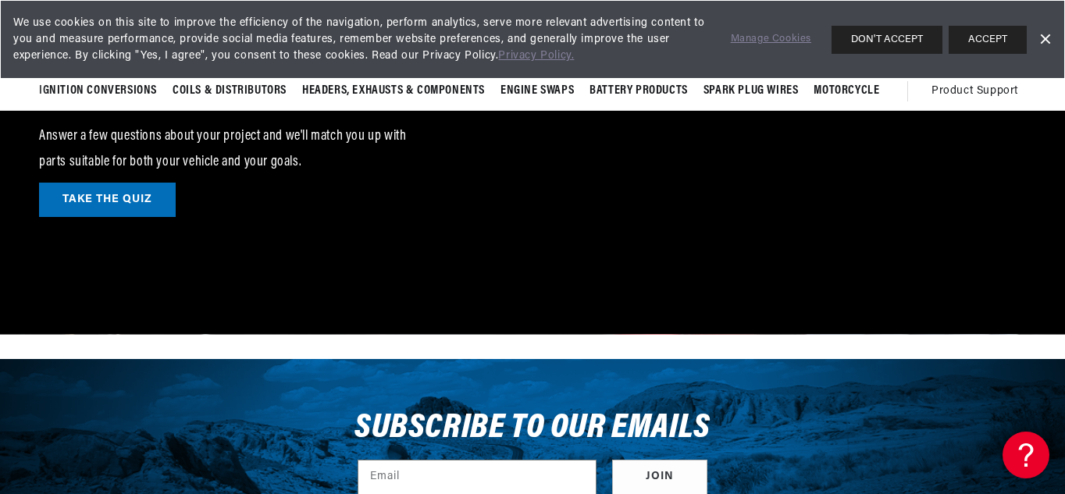
scroll to position [0, 182]
